Goal: Transaction & Acquisition: Purchase product/service

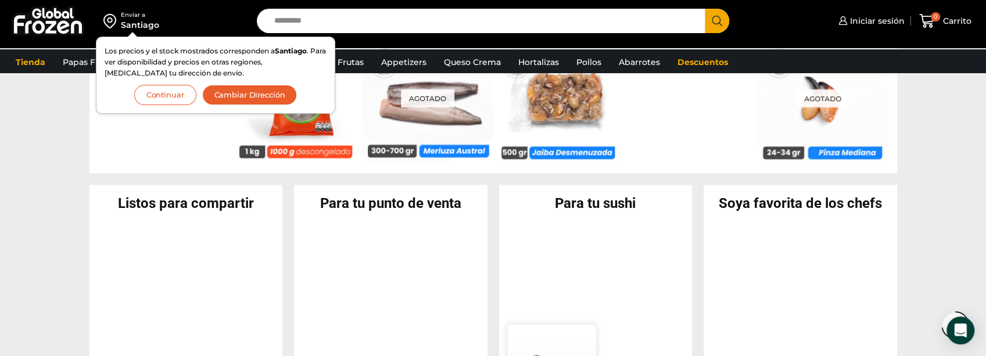
scroll to position [940, 0]
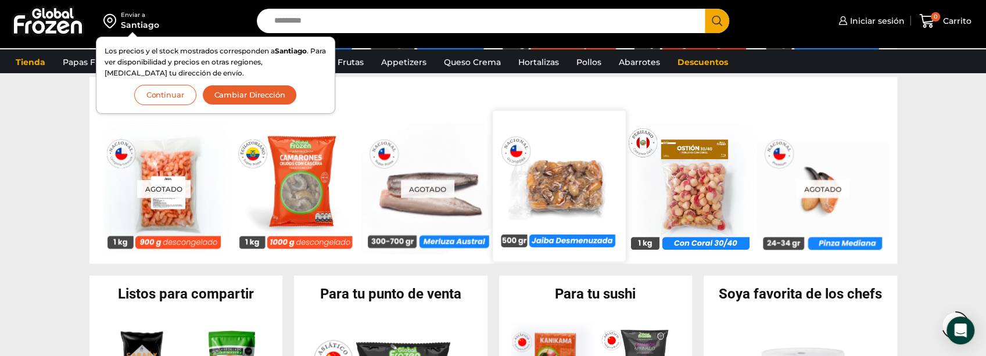
click at [577, 216] on img at bounding box center [559, 186] width 133 height 133
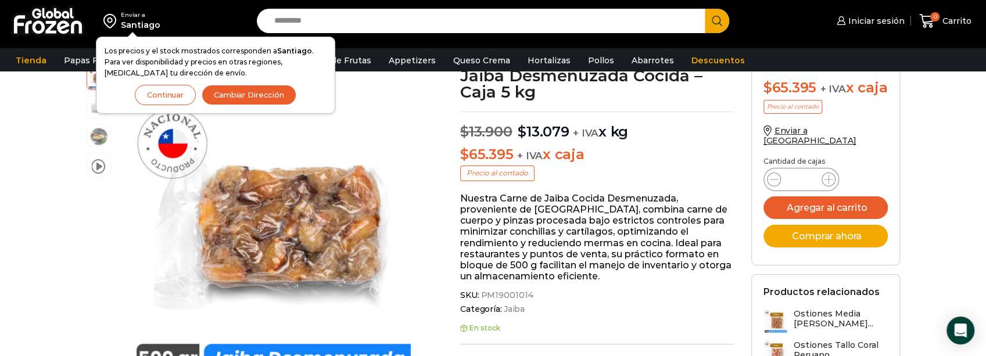
scroll to position [91, 0]
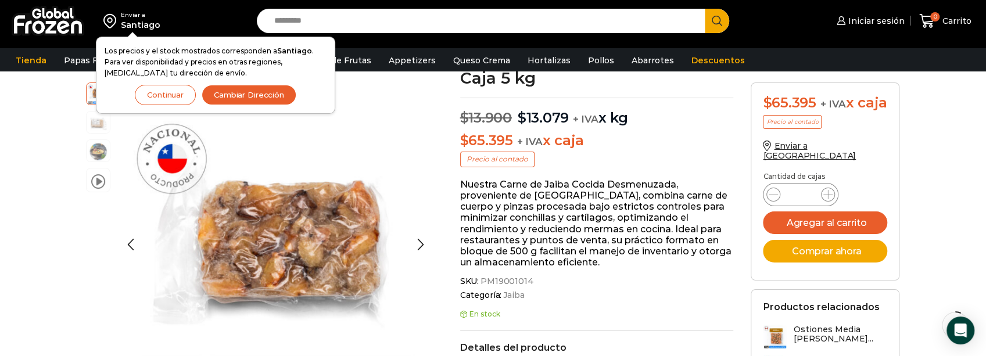
click at [106, 316] on div "video" at bounding box center [101, 245] width 30 height 324
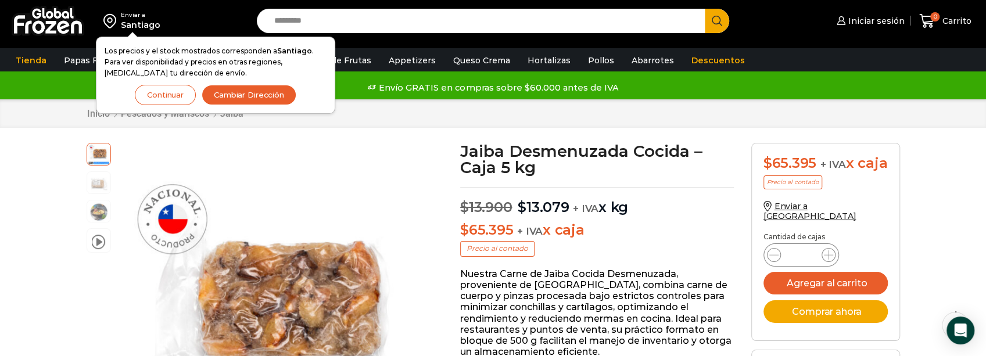
scroll to position [0, 0]
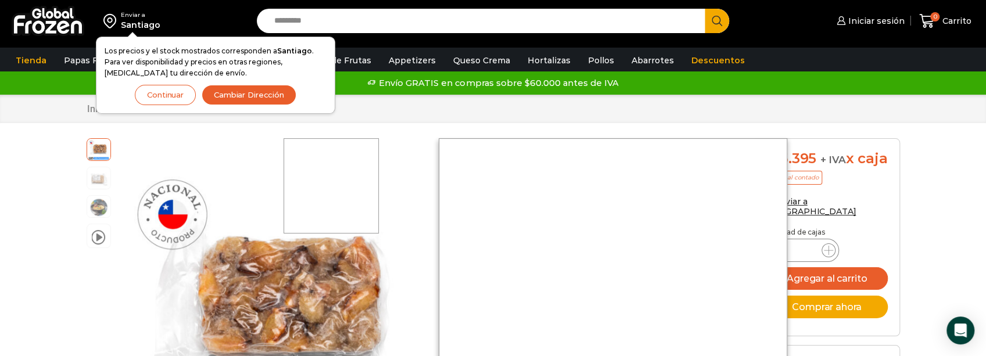
click at [332, 160] on div at bounding box center [332, 186] width 96 height 96
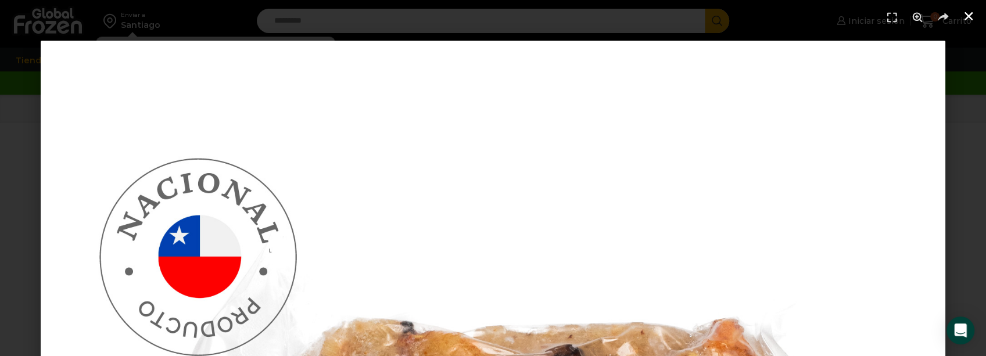
click at [967, 15] on use "Cerrar (Esc)" at bounding box center [969, 16] width 8 height 8
